Goal: Task Accomplishment & Management: Complete application form

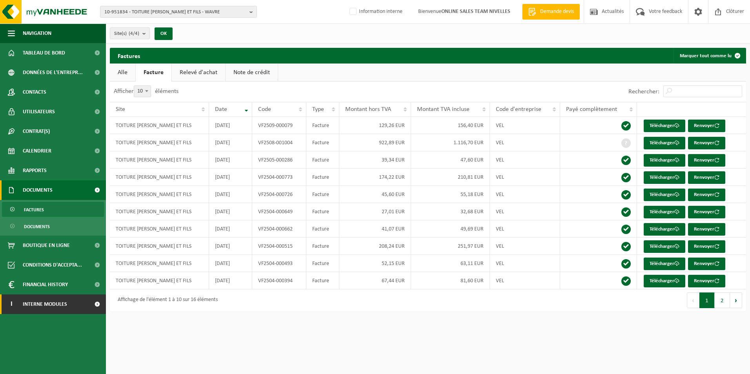
click at [46, 304] on span "Interne modules" at bounding box center [45, 305] width 44 height 20
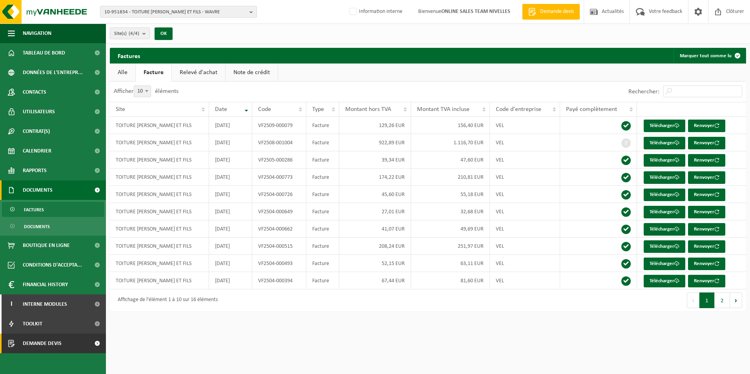
click at [36, 348] on span "Demande devis" at bounding box center [42, 344] width 39 height 20
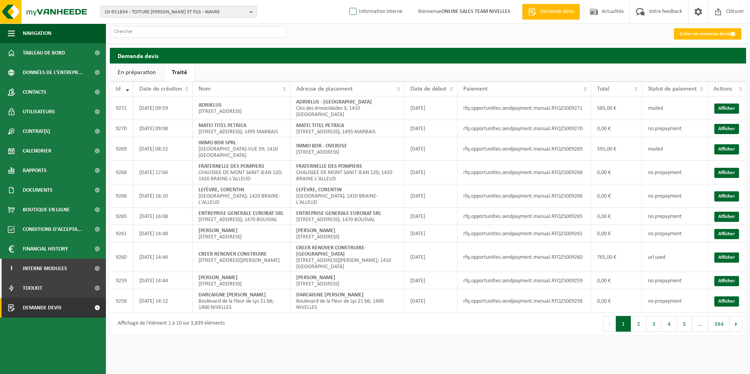
click at [359, 12] on label "Information interne" at bounding box center [375, 12] width 55 height 12
click at [347, 0] on input "Information interne" at bounding box center [346, 0] width 0 height 0
checkbox input "true"
click at [700, 35] on link "Créer un nouveau devis" at bounding box center [707, 33] width 67 height 11
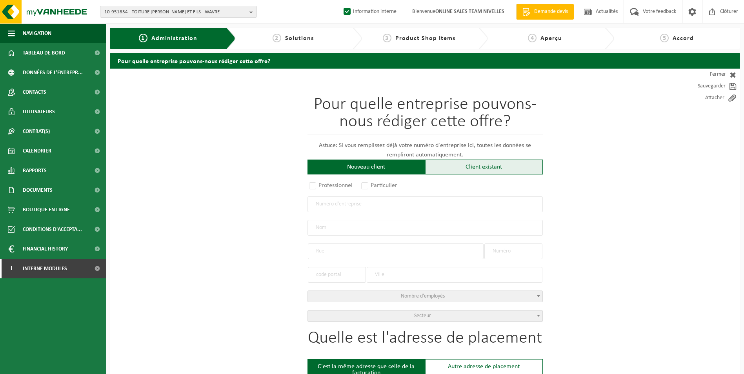
click at [458, 171] on div "Client existant" at bounding box center [484, 167] width 118 height 15
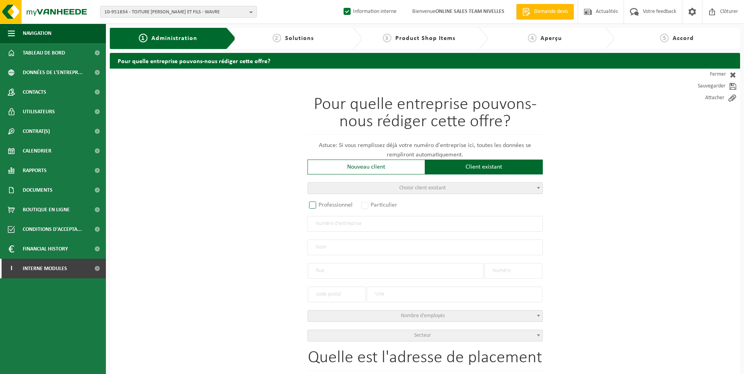
click at [311, 205] on label "Professionnel" at bounding box center [331, 205] width 47 height 11
click at [320, 205] on input "Professionnel" at bounding box center [322, 205] width 5 height 5
radio input "true"
click at [369, 223] on input "text" at bounding box center [425, 224] width 235 height 16
paste input "875.435.193"
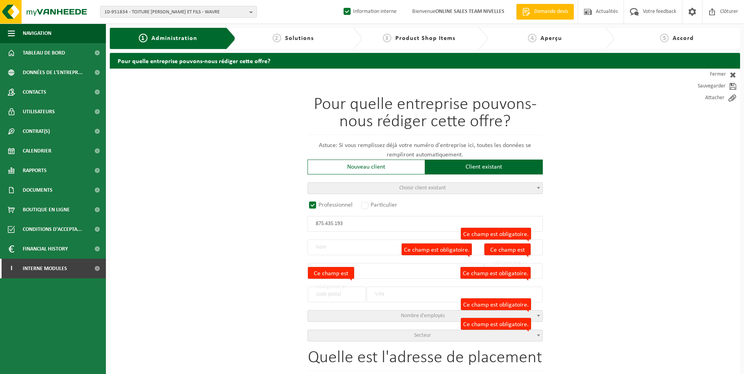
click at [311, 224] on input "875.435.193" at bounding box center [425, 224] width 235 height 16
type input "0875.435.193"
radio input "true"
radio input "false"
select select
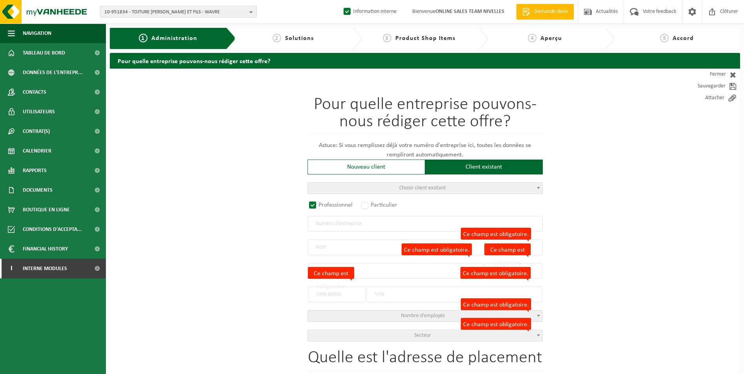
select select
type input "BORN TO BUILD SRL"
type input "AVENUE LOUISE"
type input "486 / 8"
type input "1050"
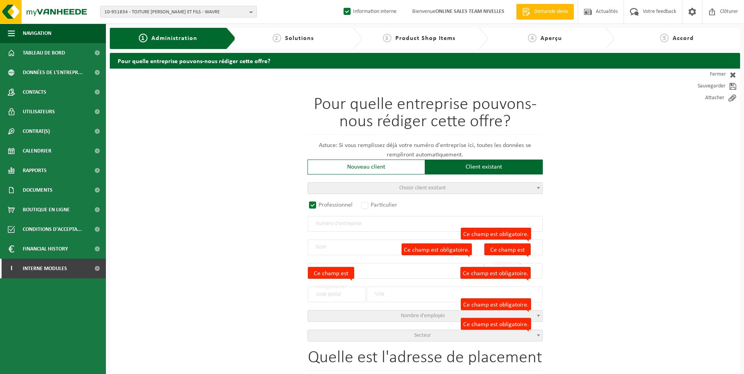
type input "BRUXELLES"
type input "2149483970"
radio input "true"
select select "144169"
type input "0875.435.193"
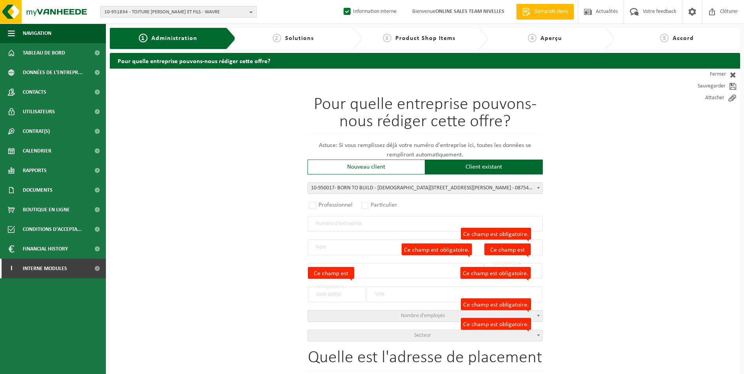
type input "BORN TO BUILD"
type input "AVENUE LOUISE"
type input "486/8"
type input "1000"
type input "BRUXELLES"
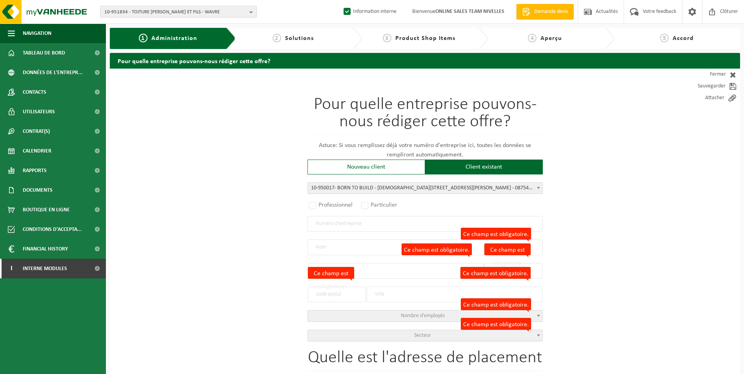
select select "11"
type input "BORN TO BUILD"
type input "486/8"
type input "1000"
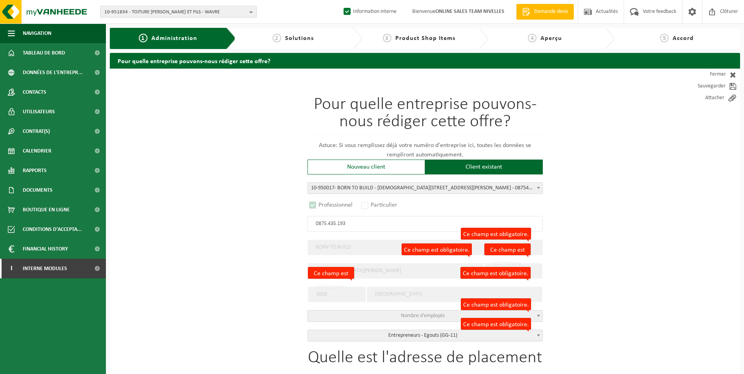
select select "D"
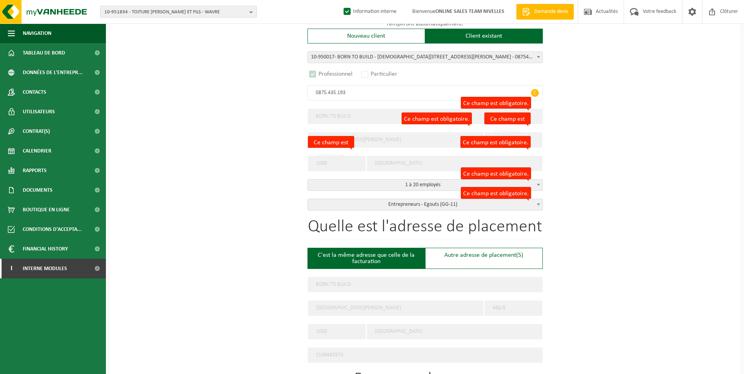
scroll to position [118, 0]
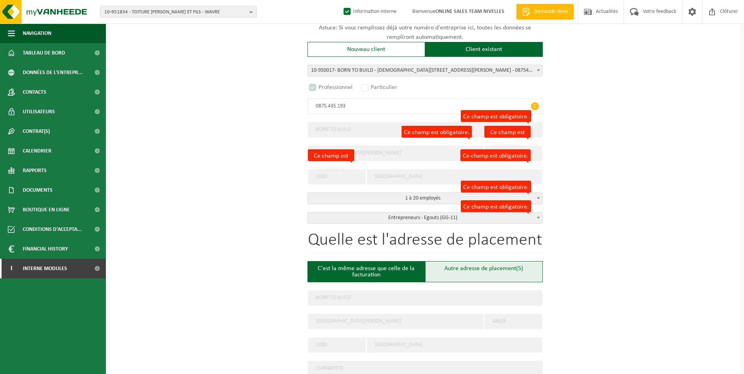
type input "0875.435.193"
click at [478, 272] on div "Autre adresse de placement (5)" at bounding box center [484, 271] width 118 height 21
type input "Chantier -"
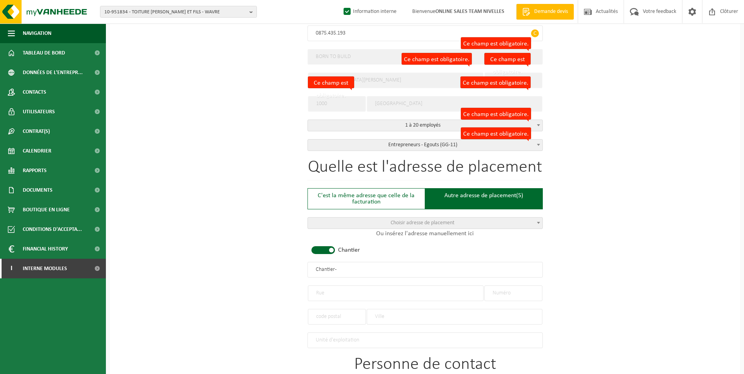
scroll to position [196, 0]
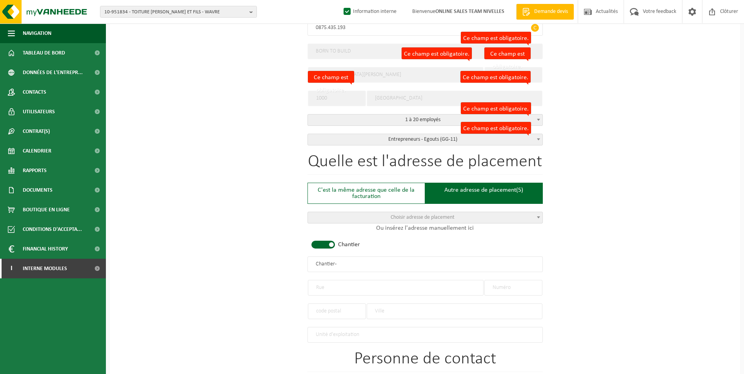
click at [329, 245] on span at bounding box center [323, 245] width 24 height 8
click at [342, 266] on input "text" at bounding box center [425, 265] width 235 height 16
type input "BORN TO BUILD-"
click at [343, 282] on input "text" at bounding box center [396, 288] width 176 height 16
type input "AVENUE ALBERT"
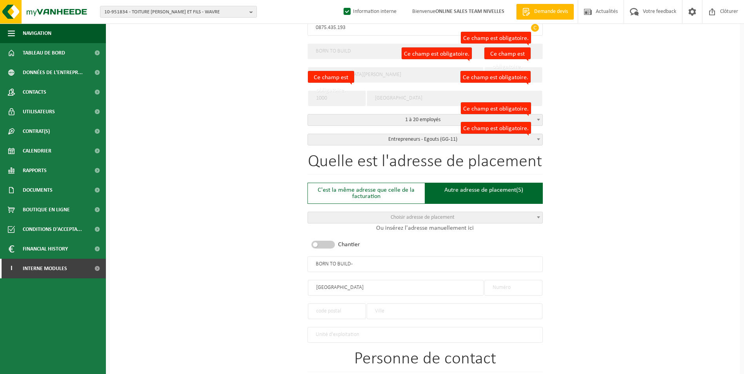
click at [526, 284] on input "text" at bounding box center [513, 288] width 58 height 16
type input "228"
click at [426, 311] on input "text" at bounding box center [455, 312] width 176 height 16
click at [390, 305] on input "text" at bounding box center [455, 312] width 176 height 16
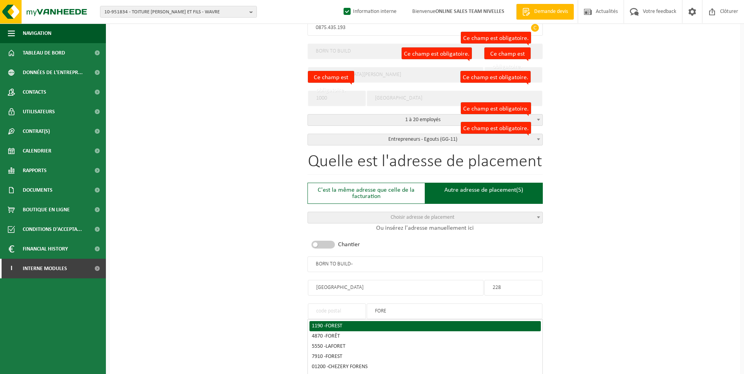
type input "FORE"
click at [362, 324] on div "1190 - FOREST" at bounding box center [425, 326] width 227 height 5
type input "1190"
type input "FOREST"
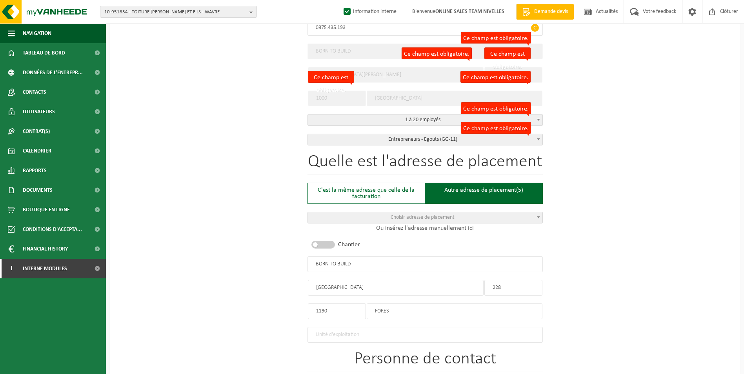
click at [376, 266] on input "BORN TO BUILD-" at bounding box center [425, 265] width 235 height 16
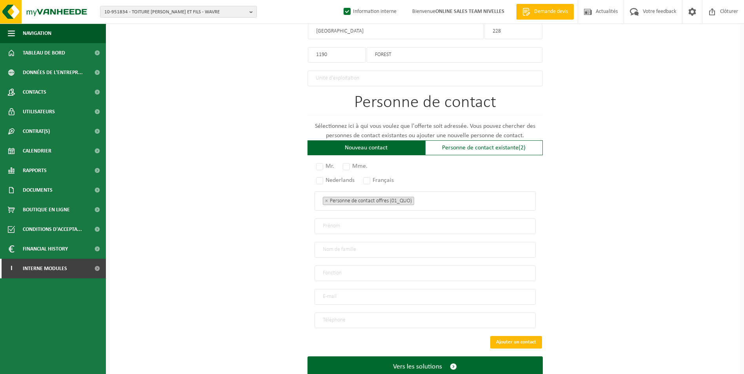
scroll to position [473, 0]
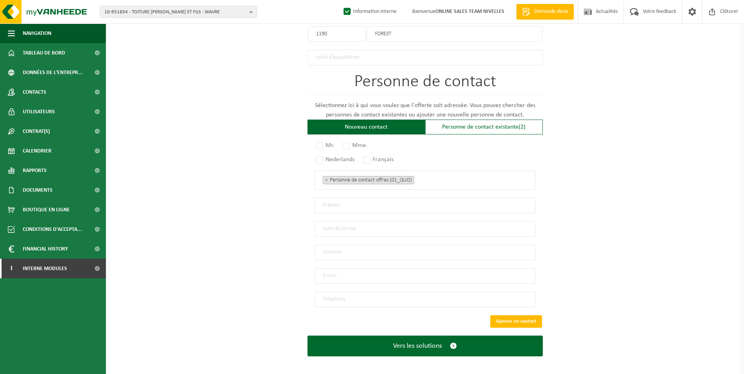
type input "BORN TO BUILD-FOREST"
click at [459, 132] on div "Personne de contact Sélectionnez ici à qui vous voulez que l'offerte soit adres…" at bounding box center [425, 190] width 235 height 234
click at [455, 125] on div "Personne de contact existante (2)" at bounding box center [484, 127] width 118 height 15
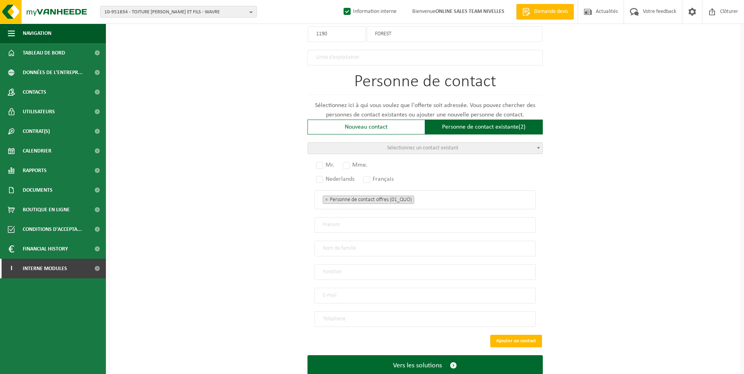
click at [392, 150] on span "Sélectionnez un contact existant" at bounding box center [425, 148] width 235 height 11
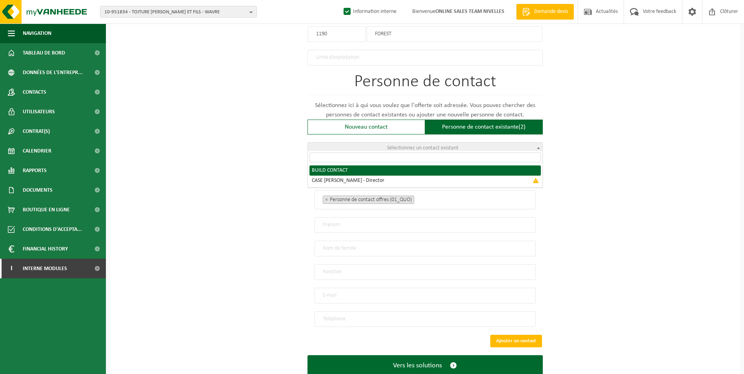
radio input "true"
select select "{"code":"10-950018","firstname":"CONTACT","surname":"BUILD","gender":"Unknown",…"
type input "CONTACT"
type input "BUILD"
type input "info@borntobuild.net"
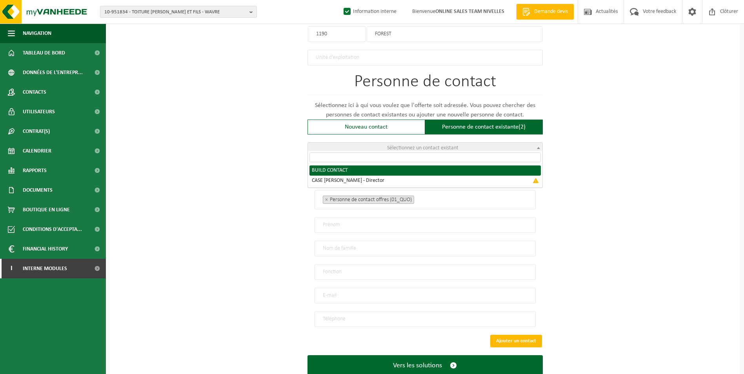
type input "0456/702,274"
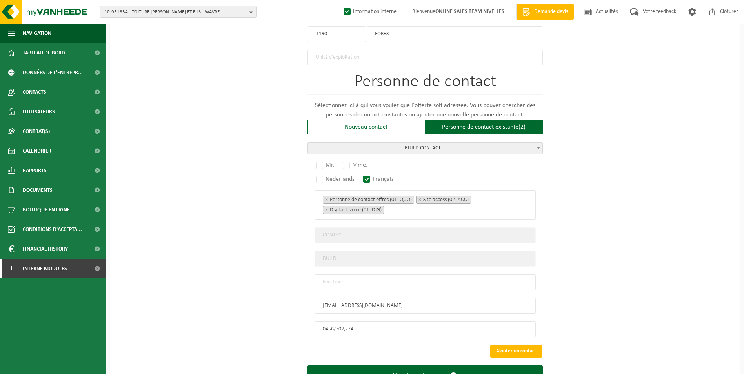
click at [369, 279] on input "text" at bounding box center [425, 283] width 221 height 16
type input "CONTACT"
click at [324, 163] on label "Mr." at bounding box center [326, 165] width 22 height 11
radio input "true"
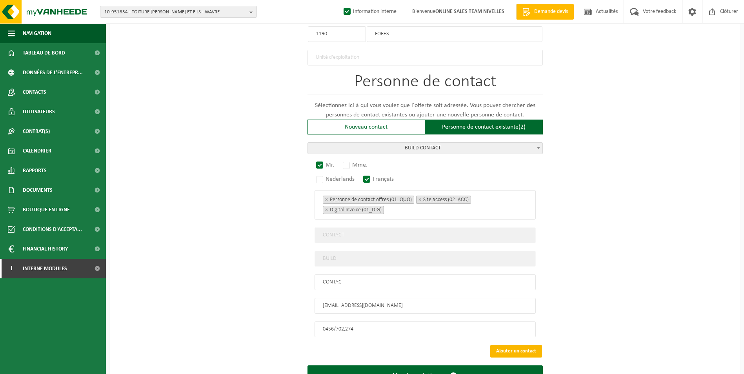
click at [525, 346] on button "Ajouter un contact" at bounding box center [516, 351] width 52 height 13
click at [344, 324] on input "0456/702,274" at bounding box center [425, 330] width 221 height 16
type input "+32 456 70 22 74"
click at [505, 348] on button "Ajouter un contact" at bounding box center [516, 351] width 52 height 13
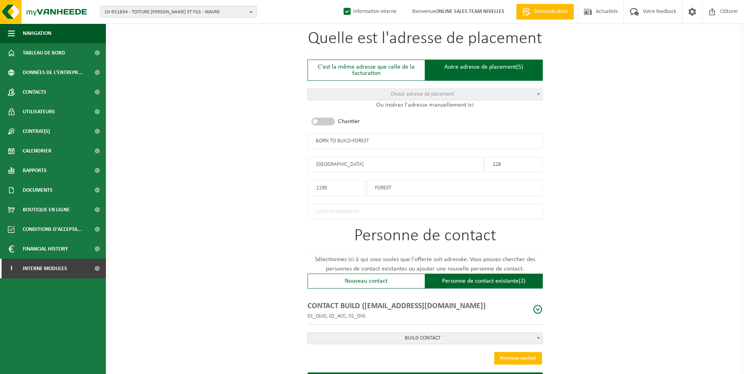
scroll to position [359, 0]
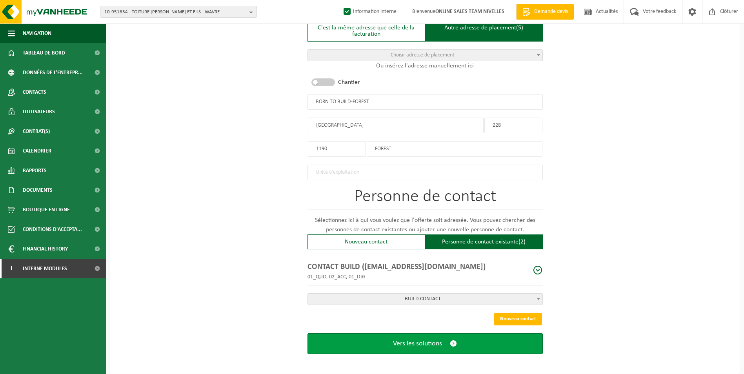
click at [405, 343] on span "Vers les solutions" at bounding box center [417, 344] width 49 height 8
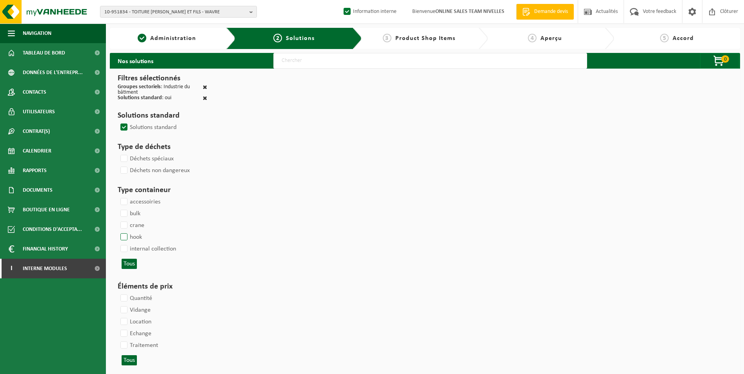
click at [127, 238] on label "hook" at bounding box center [130, 237] width 23 height 12
click at [118, 231] on input "hook" at bounding box center [117, 231] width 0 height 0
checkbox input "true"
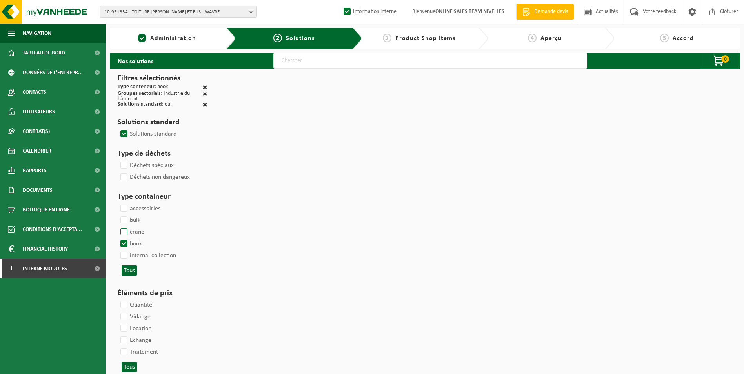
select select
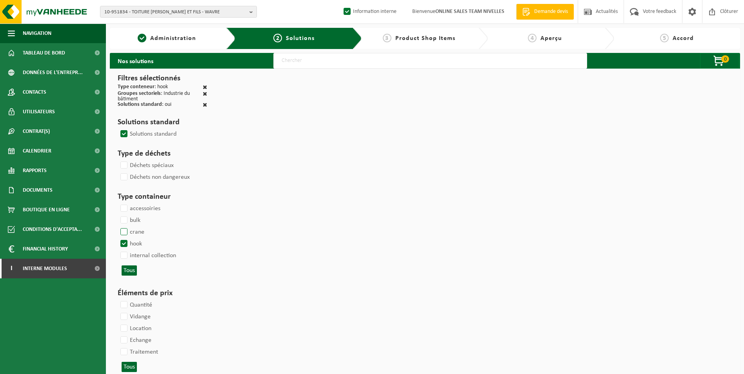
select select
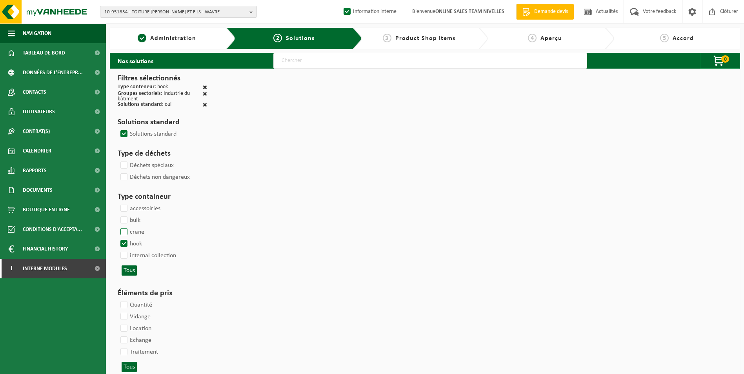
select select
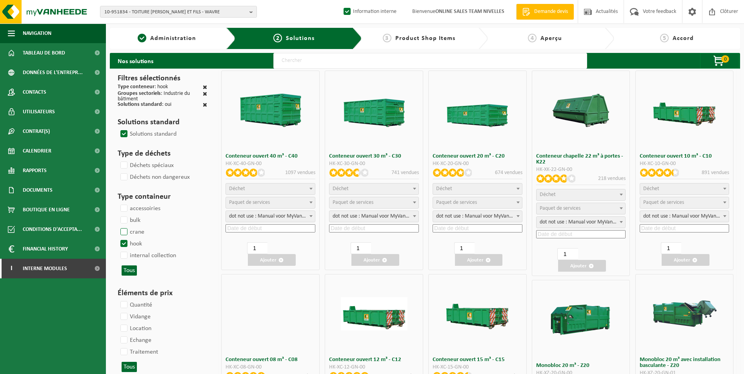
select select "197"
select select
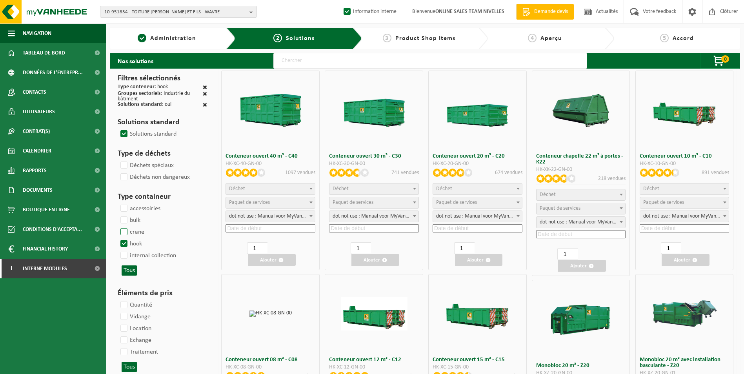
select select
select select "25"
select select
select select "197"
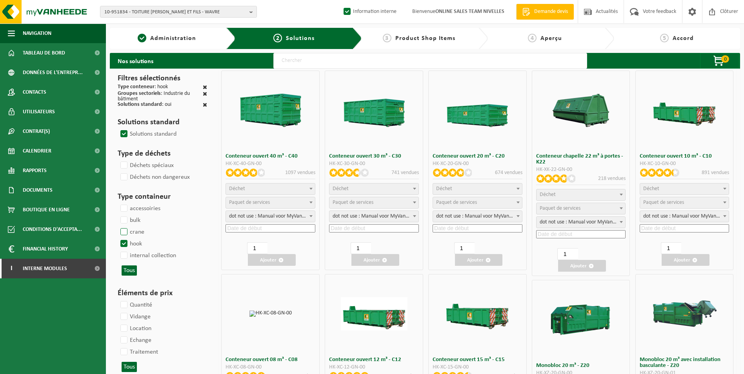
select select "25"
select select "8"
select select
select select "7"
select select
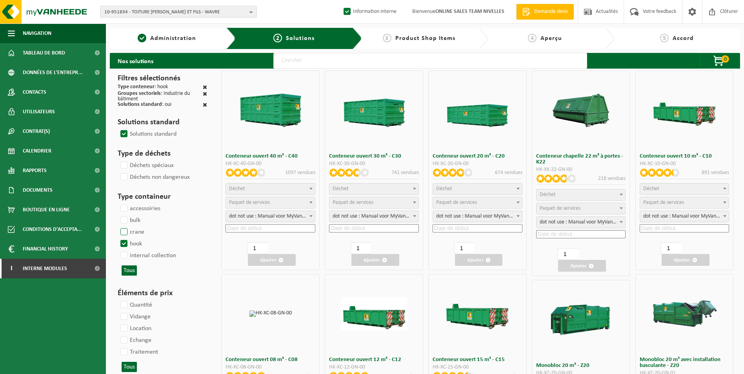
select select "7"
select select
select select "25"
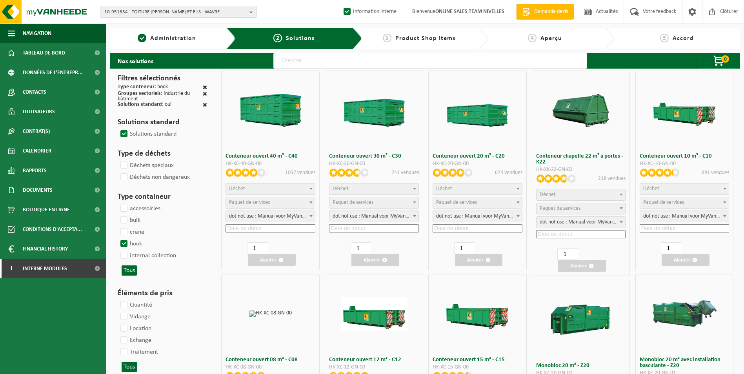
click at [491, 191] on span "Déchet" at bounding box center [477, 189] width 89 height 11
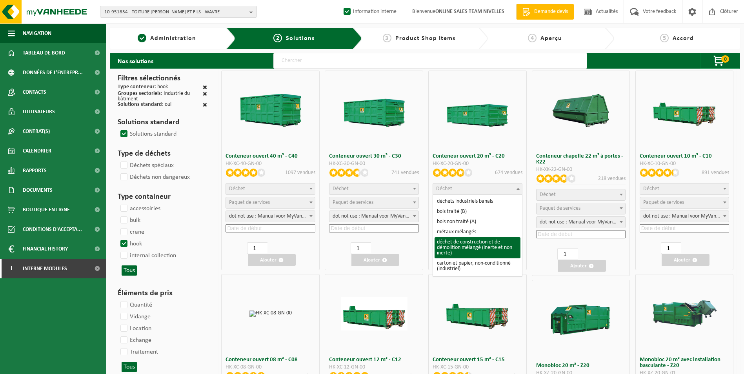
select select "31"
select select
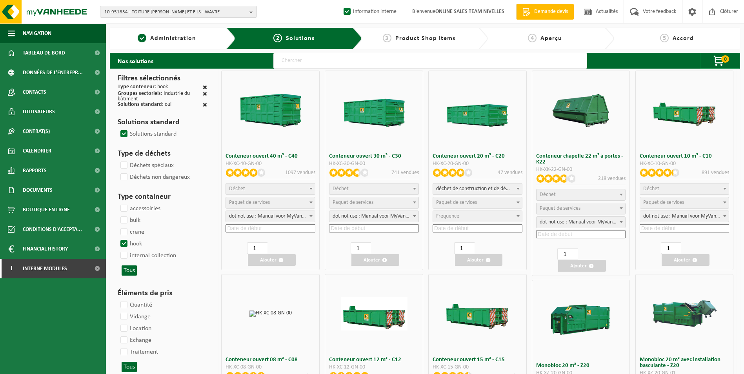
click at [470, 199] on span "Paquet de services" at bounding box center [477, 202] width 89 height 11
select select "197"
select select "25"
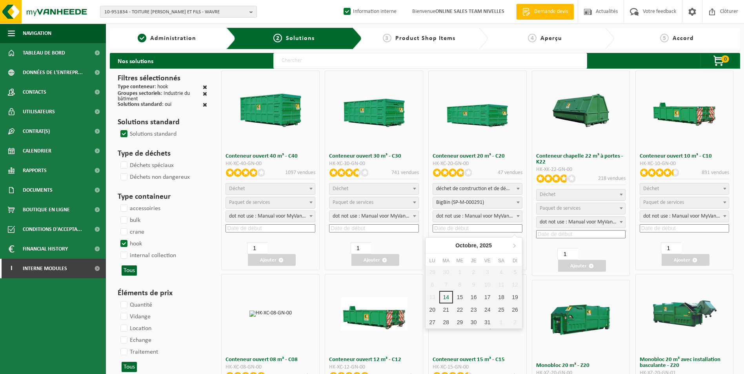
click at [464, 227] on input at bounding box center [478, 228] width 90 height 8
click at [460, 296] on div "15" at bounding box center [460, 297] width 14 height 13
type input "2025-10-15"
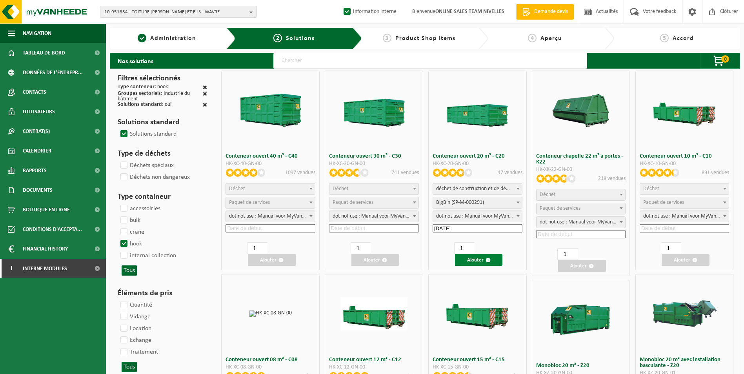
click at [480, 260] on button "Ajouter" at bounding box center [479, 260] width 48 height 12
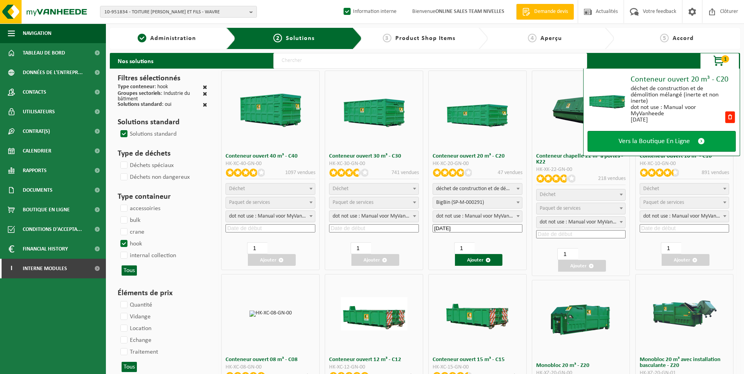
click at [655, 142] on span "Vers la Boutique En Ligne" at bounding box center [654, 141] width 71 height 8
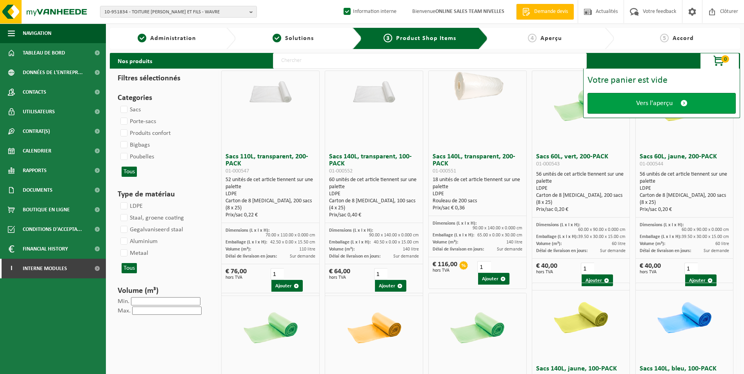
click at [658, 104] on span "Vers l'aperçu" at bounding box center [654, 103] width 36 height 8
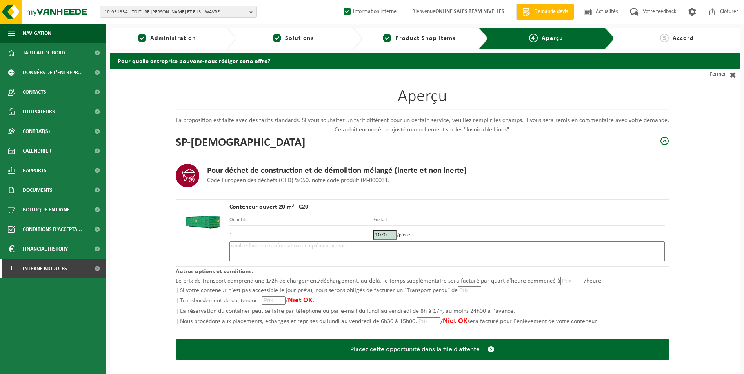
click at [412, 254] on textarea at bounding box center [446, 252] width 435 height 20
type textarea "p"
type textarea "Placement 20m3 le 15/10. Pickup 20m3 le 31/10"
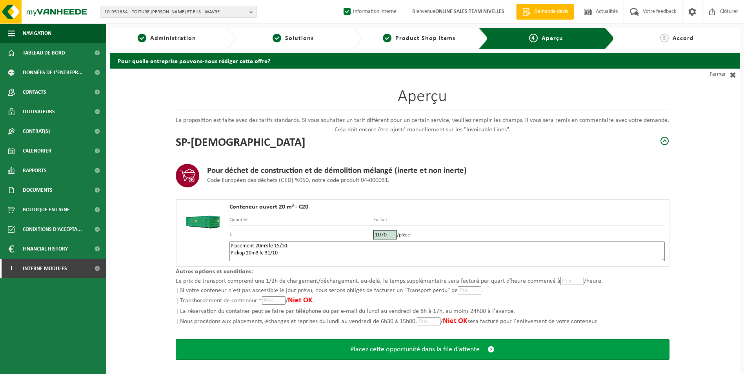
click at [354, 347] on span "Placez cette opportunité dans la file d'attente" at bounding box center [414, 350] width 129 height 8
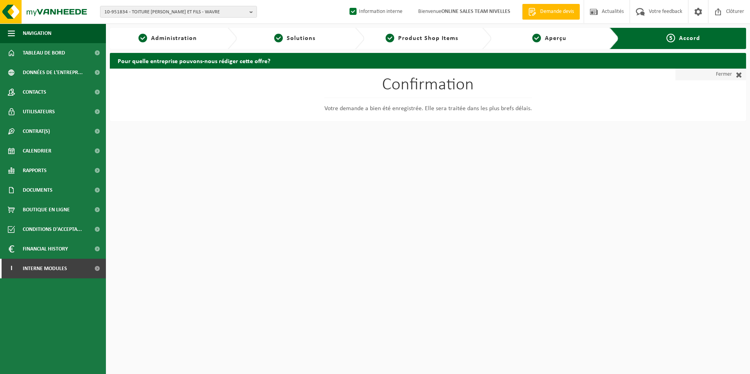
click at [729, 74] on link "Fermer" at bounding box center [710, 75] width 71 height 12
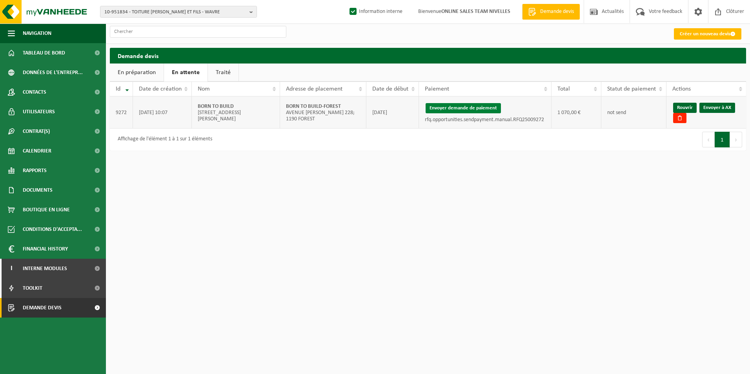
click at [462, 107] on button "Envoyer demande de paiement" at bounding box center [463, 108] width 75 height 10
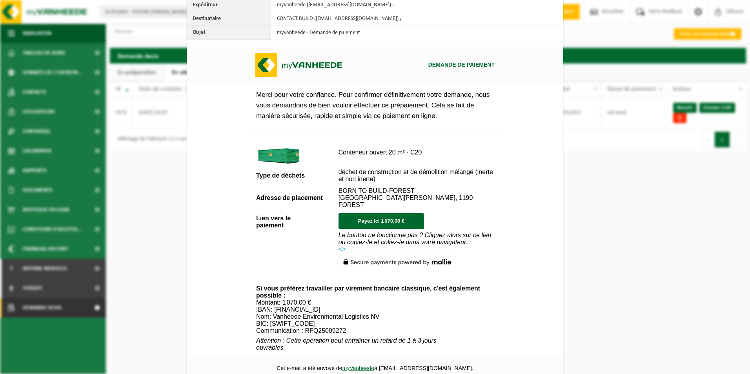
scroll to position [284, 0]
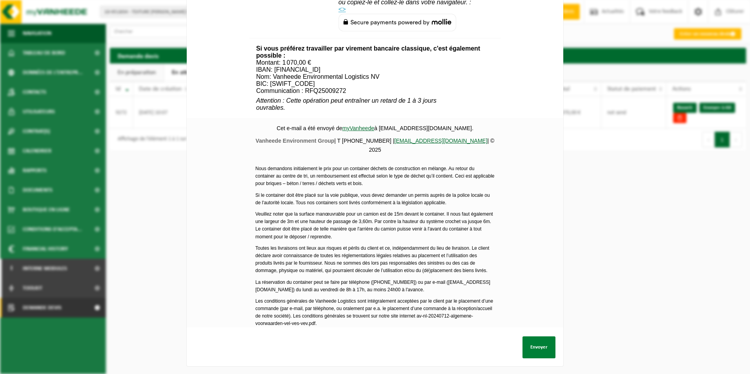
click at [545, 342] on button "Envoyer" at bounding box center [538, 348] width 33 height 22
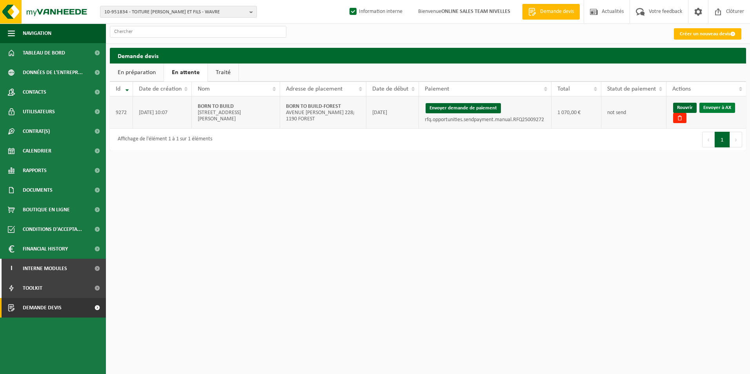
click at [724, 106] on link "Envoyer à AX" at bounding box center [717, 108] width 36 height 10
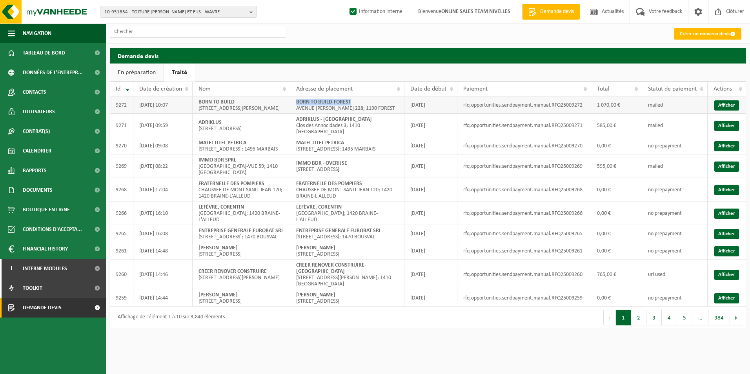
drag, startPoint x: 296, startPoint y: 107, endPoint x: 365, endPoint y: 104, distance: 69.5
click at [365, 104] on td "BORN TO BUILD-[GEOGRAPHIC_DATA][PERSON_NAME] 228; 1190 FOREST" at bounding box center [347, 104] width 114 height 17
copy strong "BORN TO BUILD-FOREST"
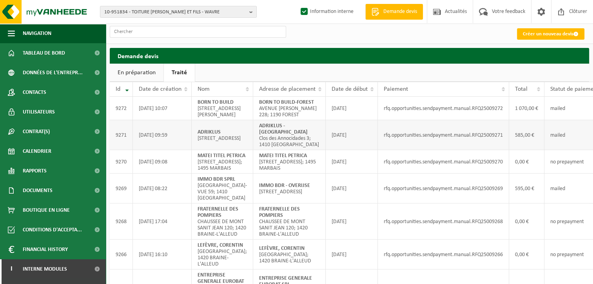
click at [519, 150] on td "585,00 €" at bounding box center [527, 135] width 35 height 30
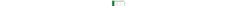
scroll to position [0, 50]
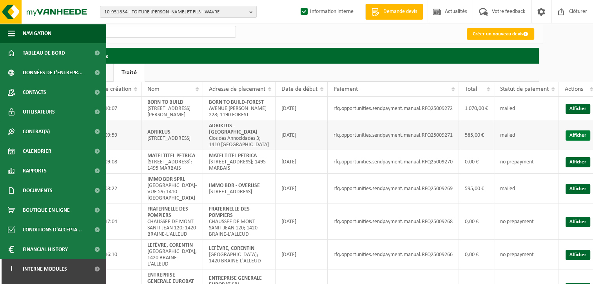
click at [572, 140] on link "Afficher" at bounding box center [578, 135] width 25 height 10
click at [572, 111] on link "Afficher" at bounding box center [578, 109] width 25 height 10
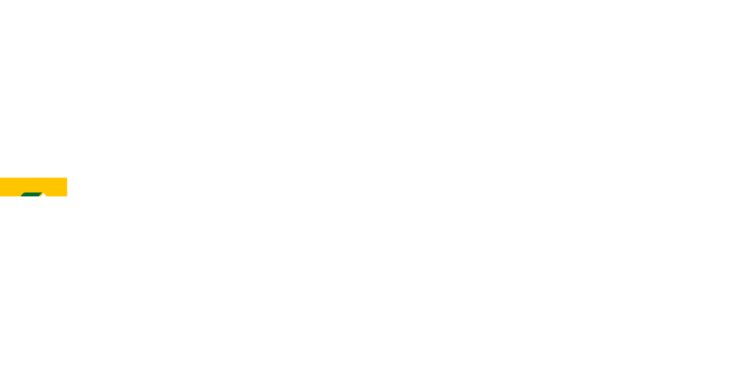
scroll to position [0, 0]
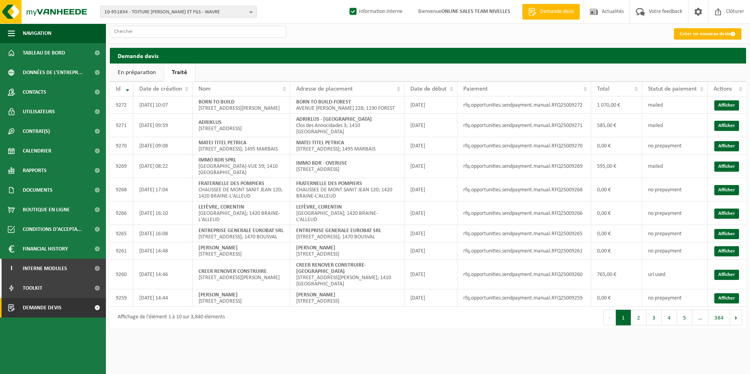
click at [686, 38] on link "Créer un nouveau devis" at bounding box center [707, 33] width 67 height 11
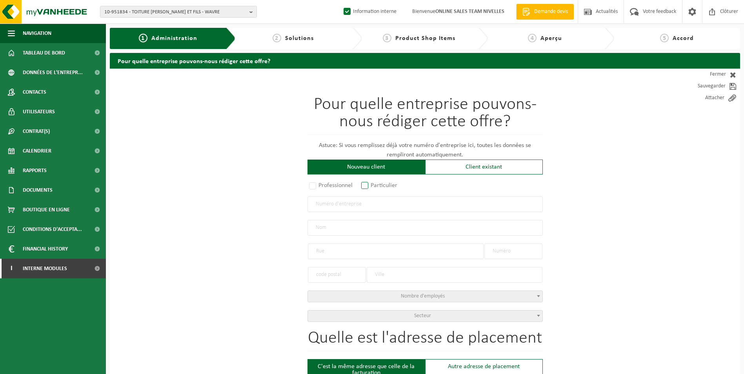
click at [368, 186] on label "Particulier" at bounding box center [380, 185] width 40 height 11
click at [373, 186] on input "Particulier" at bounding box center [375, 186] width 5 height 5
radio input "true"
select select "P"
select select "1707"
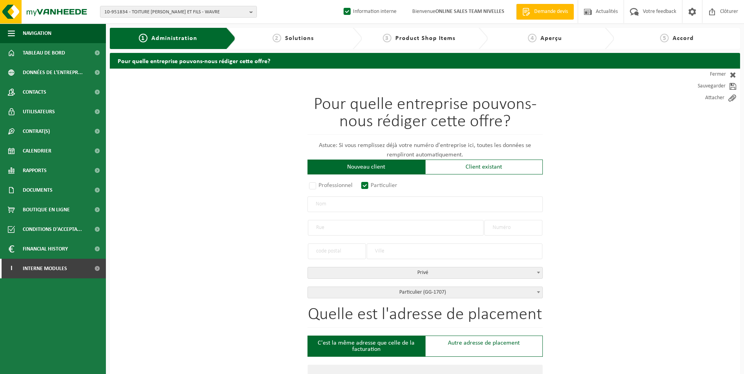
click at [344, 206] on input "text" at bounding box center [425, 205] width 235 height 16
type input "d"
type input "[PERSON_NAME]"
click at [58, 272] on span "Interne modules" at bounding box center [45, 269] width 44 height 20
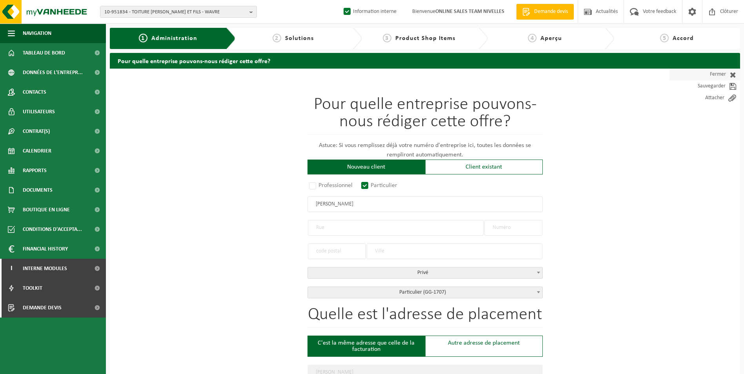
click at [735, 73] on span at bounding box center [731, 75] width 10 height 8
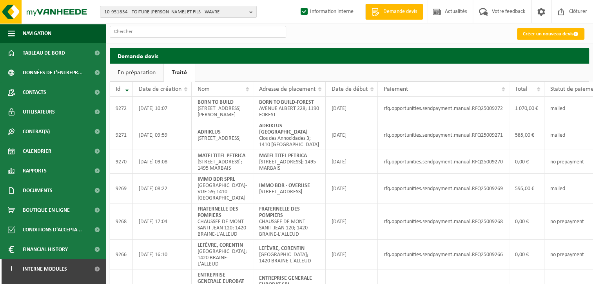
click at [238, 73] on ul "En préparation Traité" at bounding box center [350, 73] width 480 height 18
